Goal: Task Accomplishment & Management: Manage account settings

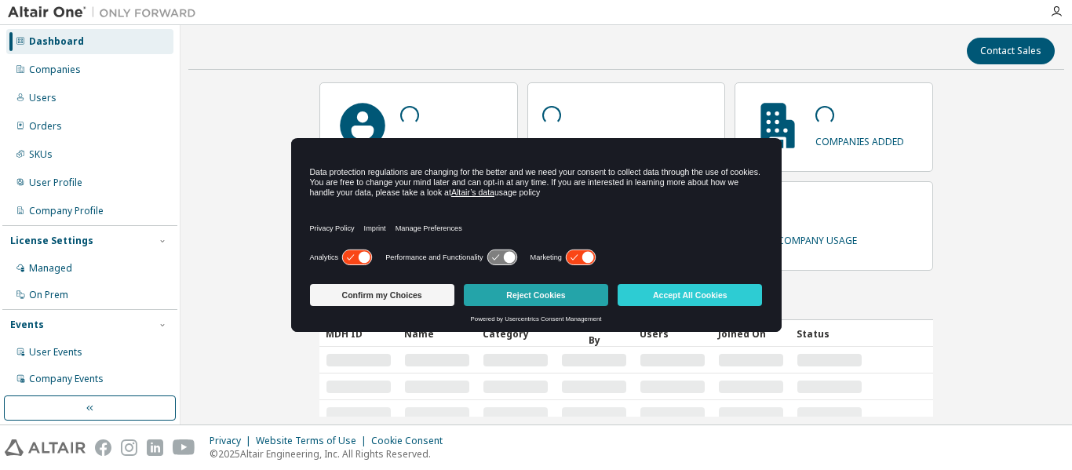
click at [594, 298] on button "Reject Cookies" at bounding box center [536, 295] width 144 height 22
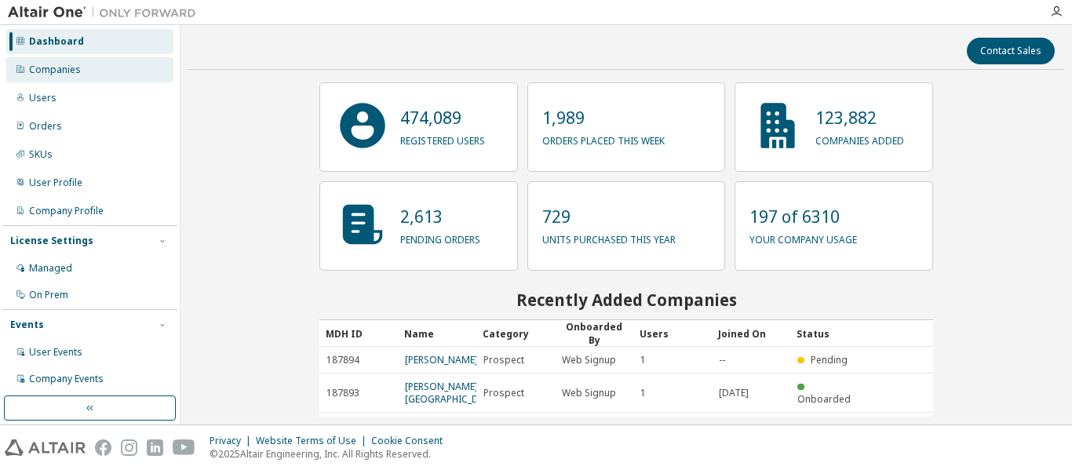
click at [95, 69] on div "Companies" at bounding box center [89, 69] width 167 height 25
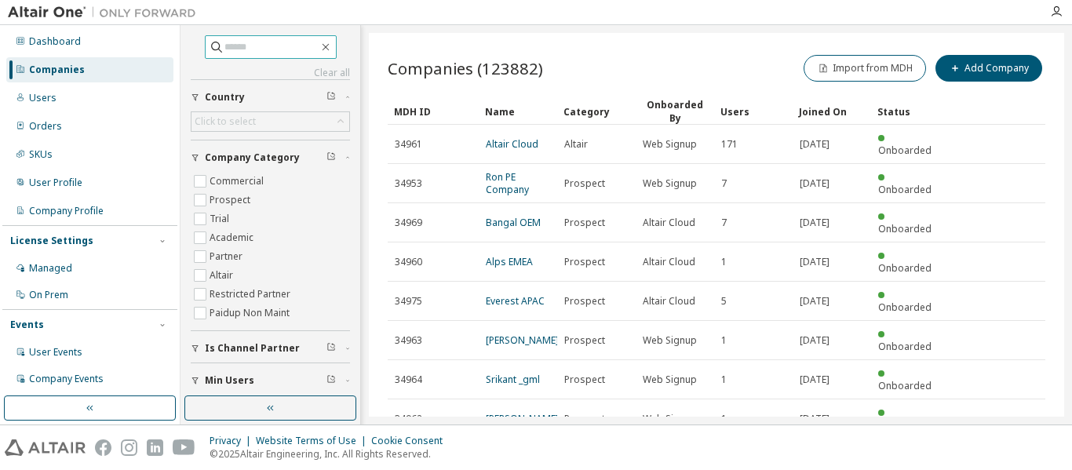
click at [253, 53] on input "text" at bounding box center [271, 47] width 94 height 16
type input "**********"
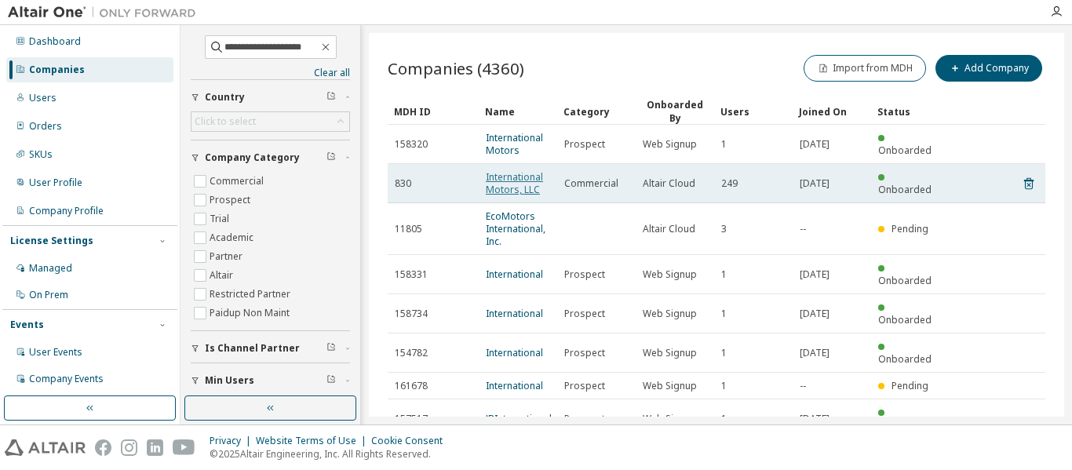
click at [506, 182] on link "International Motors, LLC" at bounding box center [514, 183] width 57 height 26
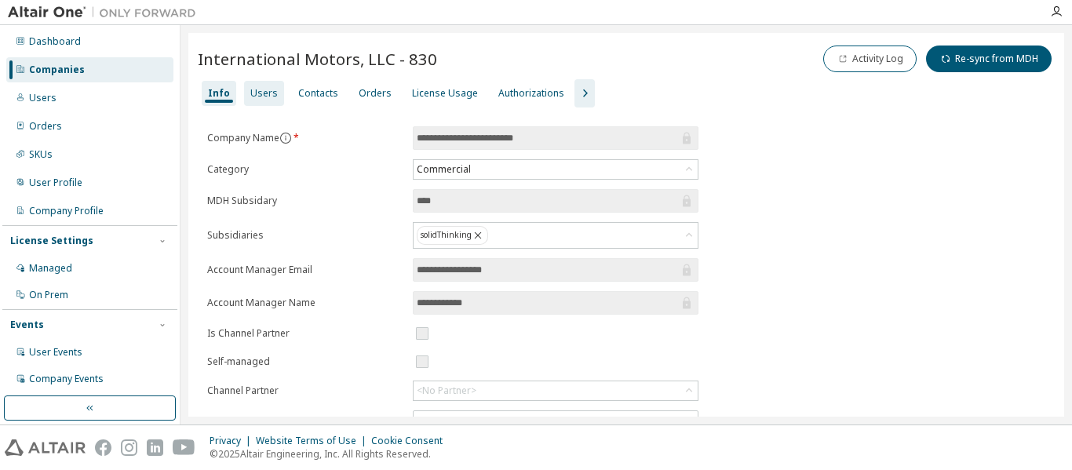
click at [275, 86] on div "Users" at bounding box center [264, 93] width 40 height 25
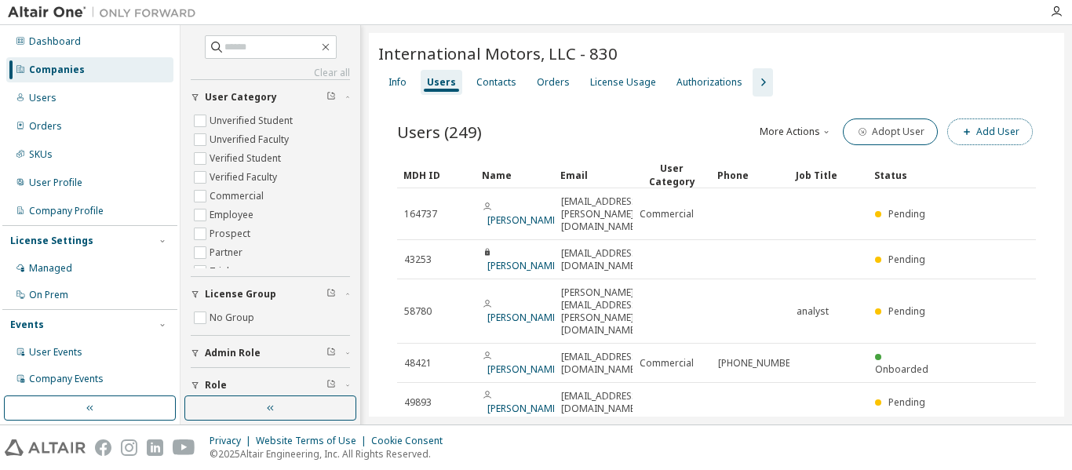
click at [989, 133] on button "Add User" at bounding box center [990, 132] width 86 height 27
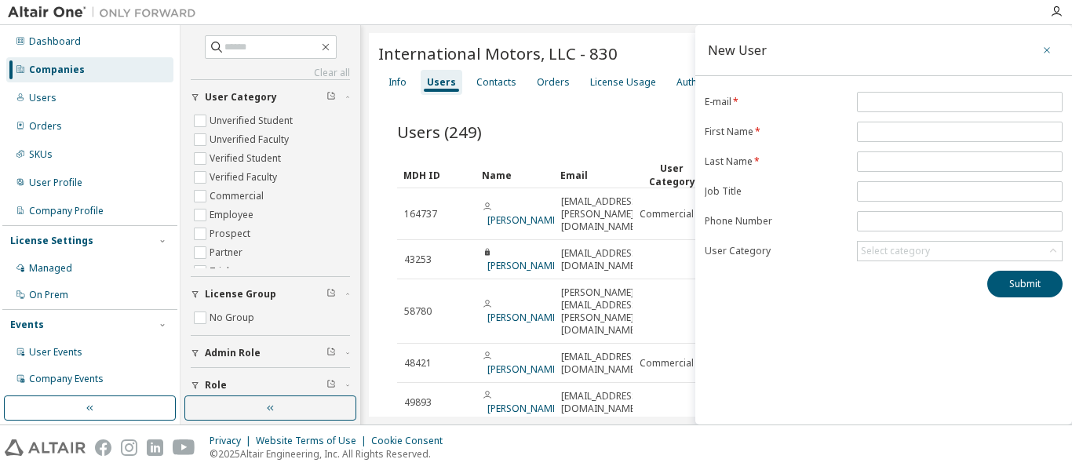
click at [1050, 50] on icon "button" at bounding box center [1047, 50] width 11 height 13
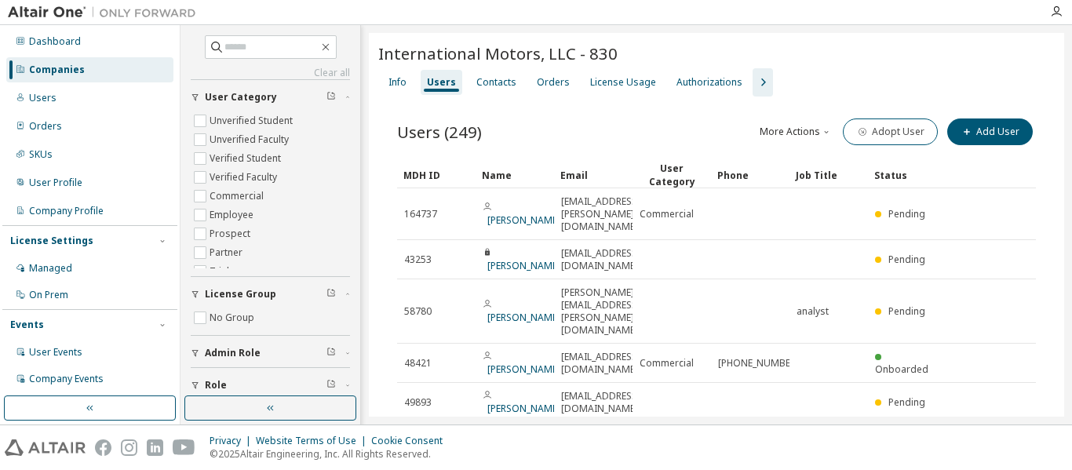
click at [804, 131] on button "More Actions" at bounding box center [795, 132] width 75 height 27
click at [797, 159] on div "Import From CSV" at bounding box center [811, 159] width 98 height 22
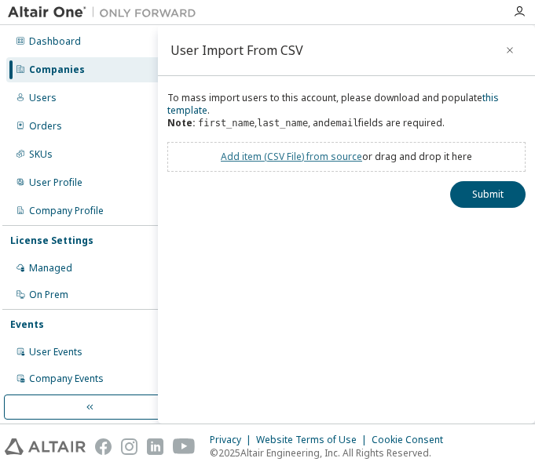
click at [305, 155] on link "Add item ( CSV File ) from source" at bounding box center [291, 156] width 141 height 13
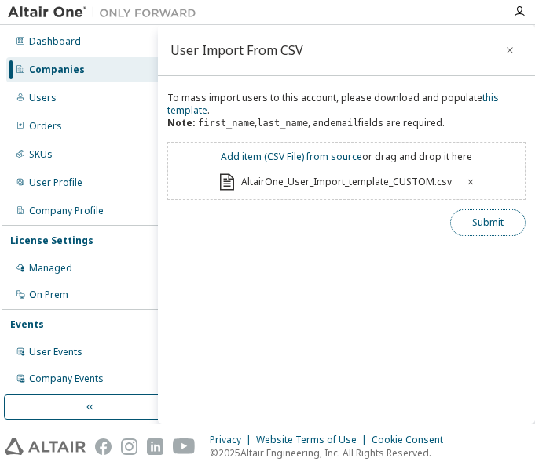
click at [502, 228] on button "Submit" at bounding box center [487, 223] width 75 height 27
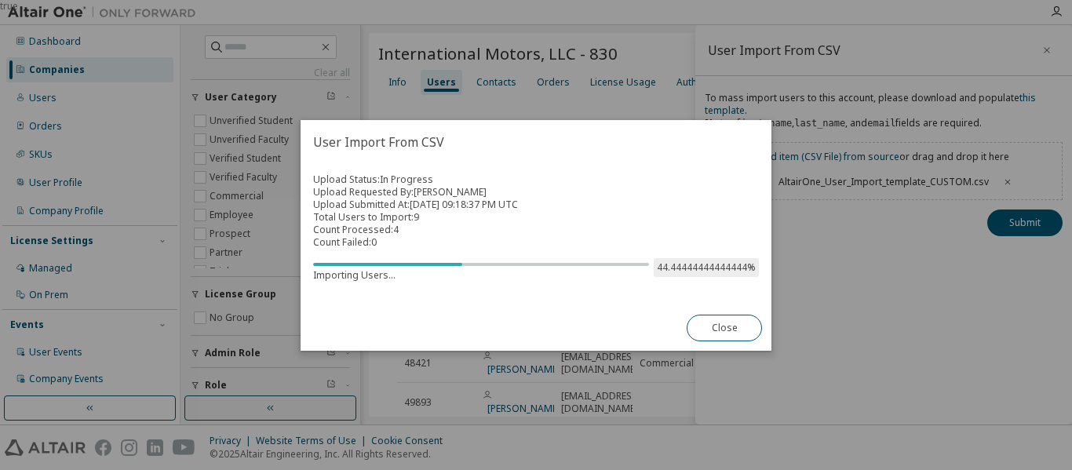
click at [609, 162] on h2 "User Import From CSV" at bounding box center [536, 142] width 471 height 44
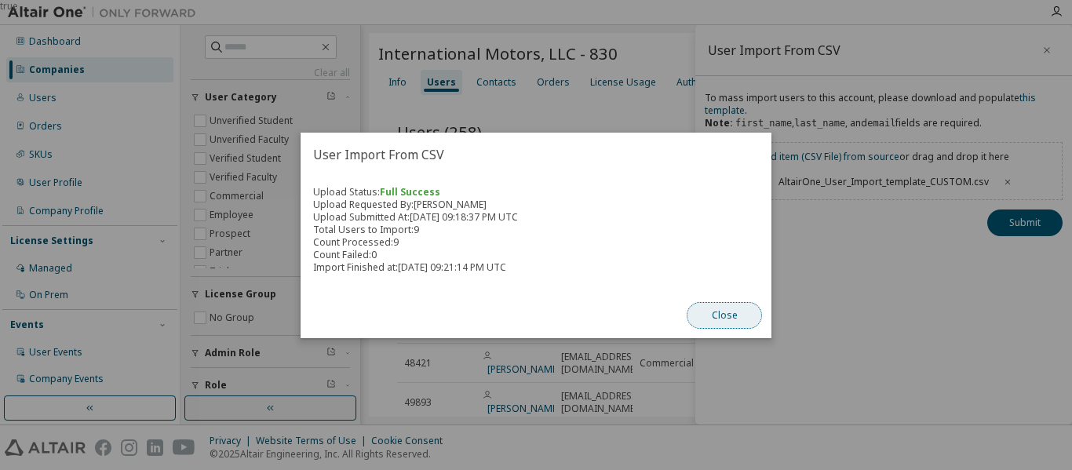
click at [734, 321] on button "Close" at bounding box center [724, 315] width 75 height 27
